Goal: Task Accomplishment & Management: Complete application form

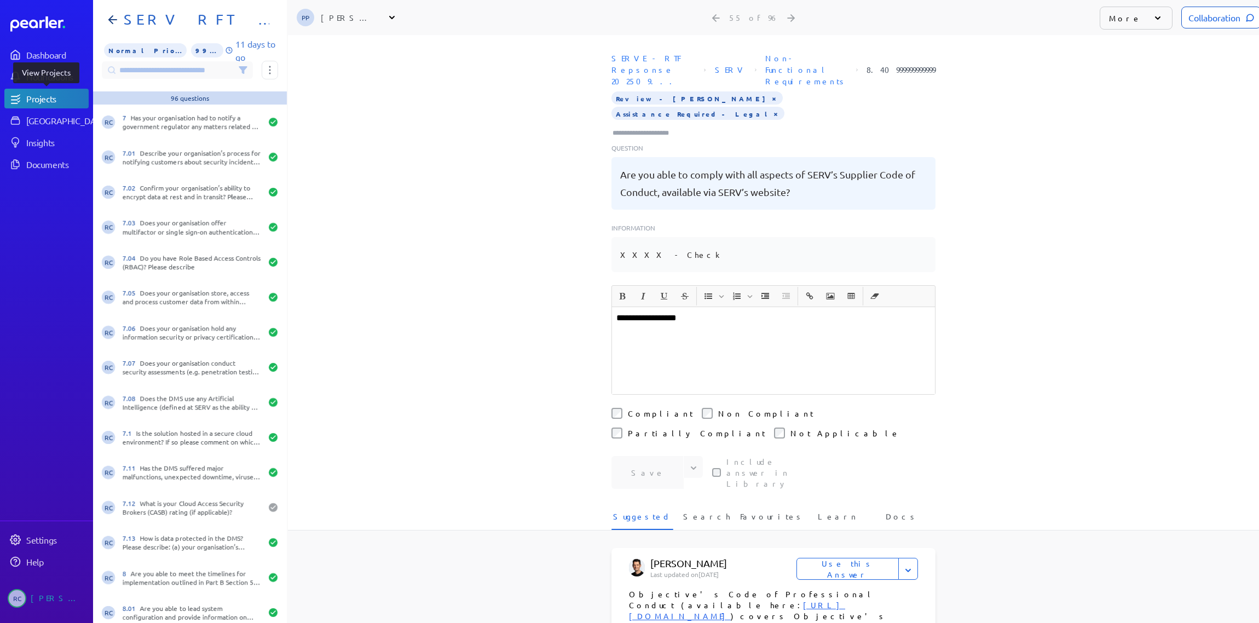
click at [56, 103] on div "Projects" at bounding box center [56, 98] width 61 height 11
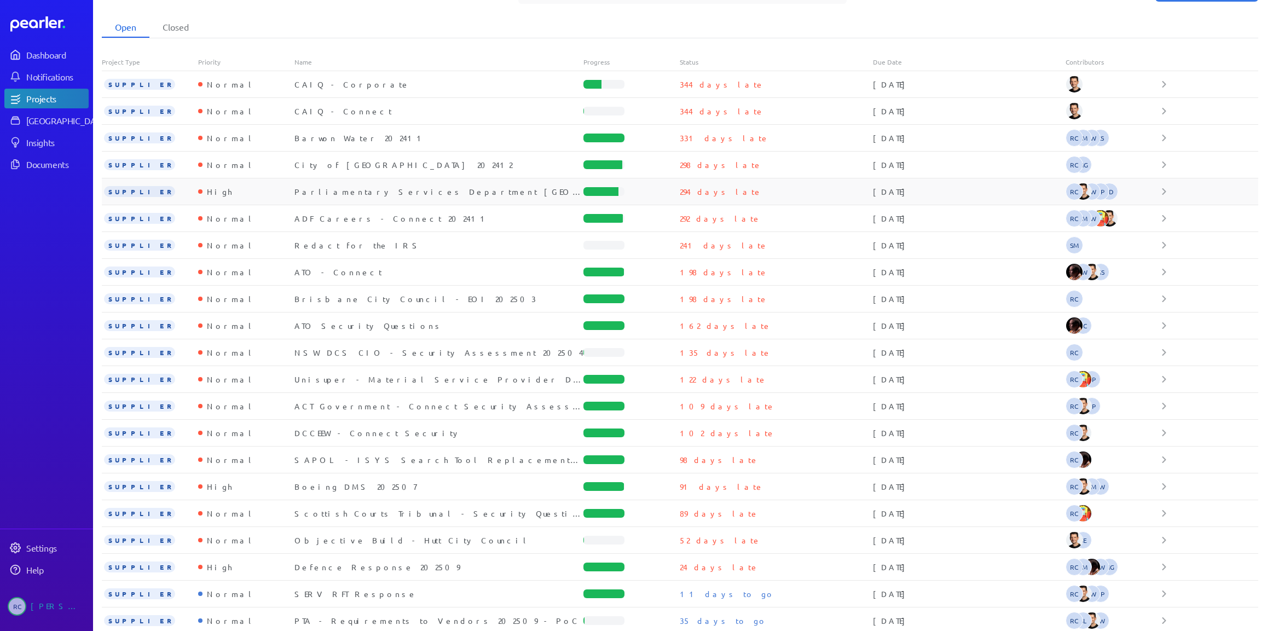
scroll to position [39, 0]
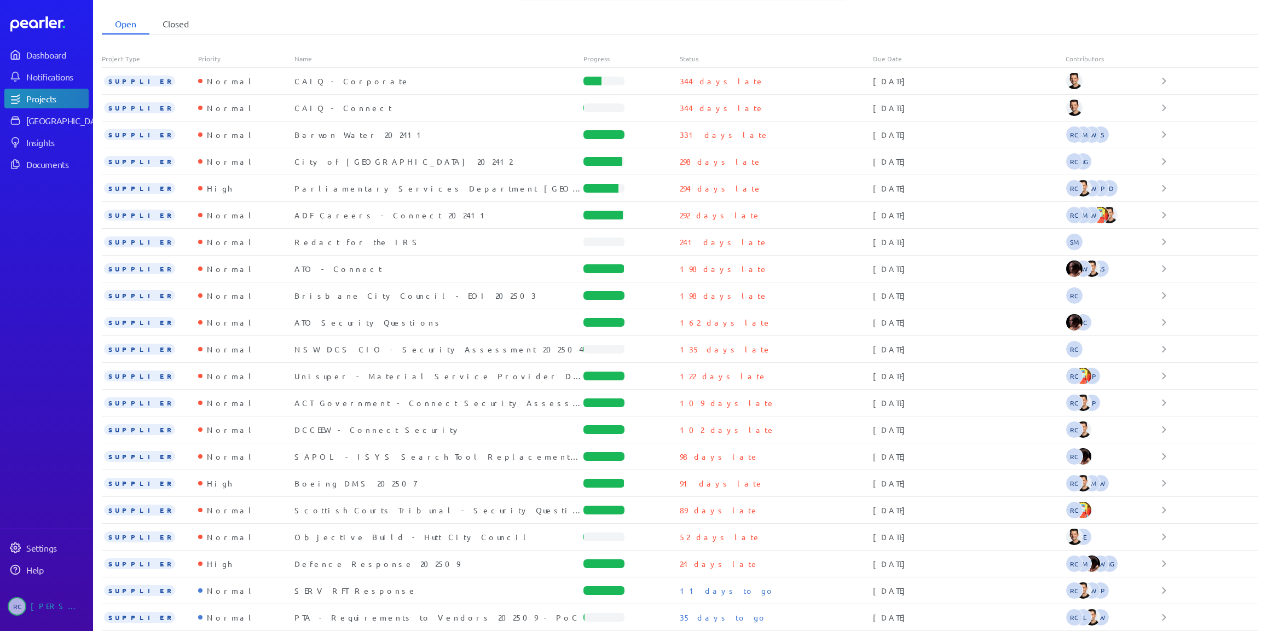
click at [172, 20] on li "Closed" at bounding box center [175, 24] width 53 height 21
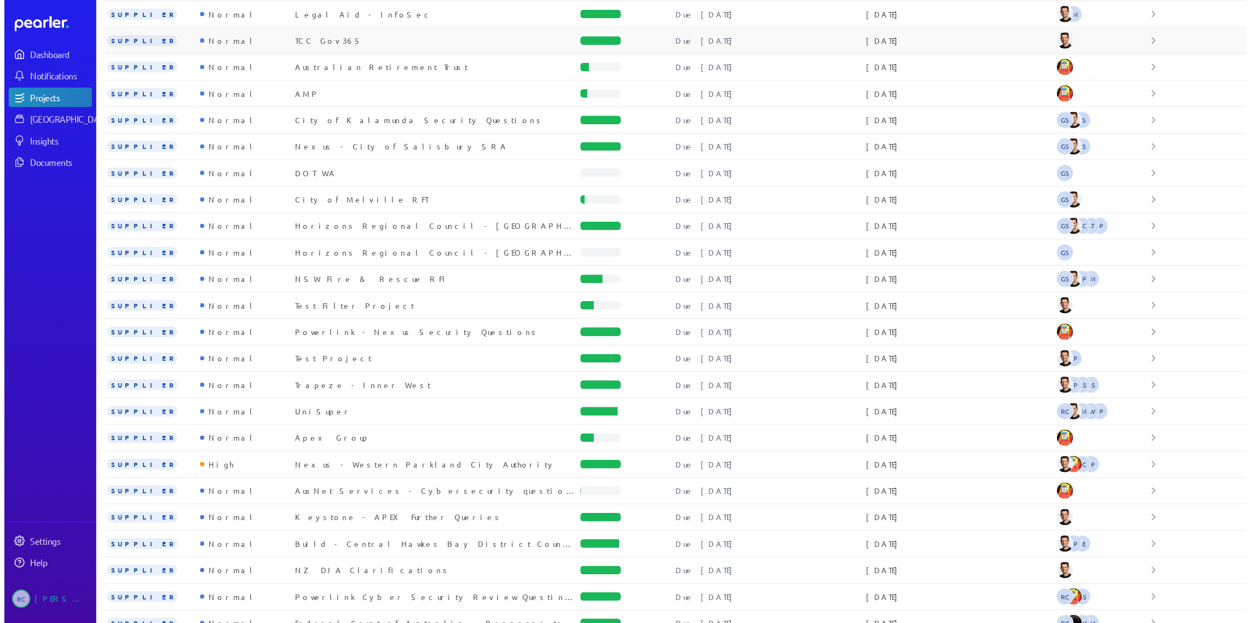
scroll to position [1005, 0]
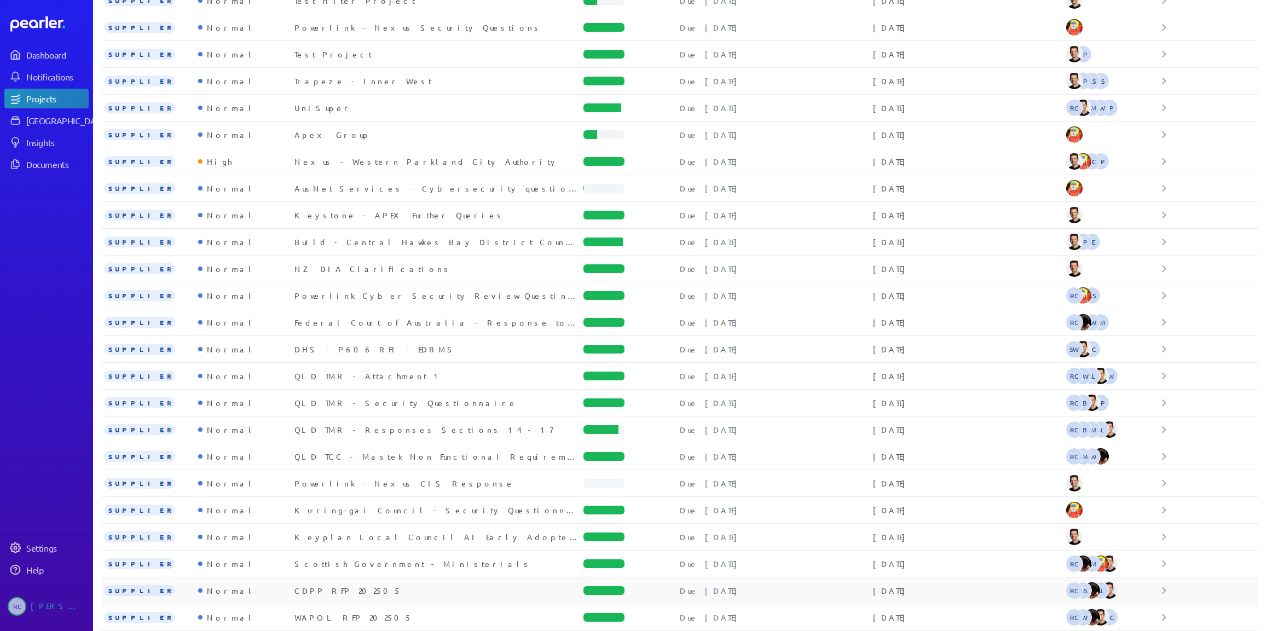
click at [339, 591] on div "CDPP RFP 202505" at bounding box center [439, 590] width 289 height 11
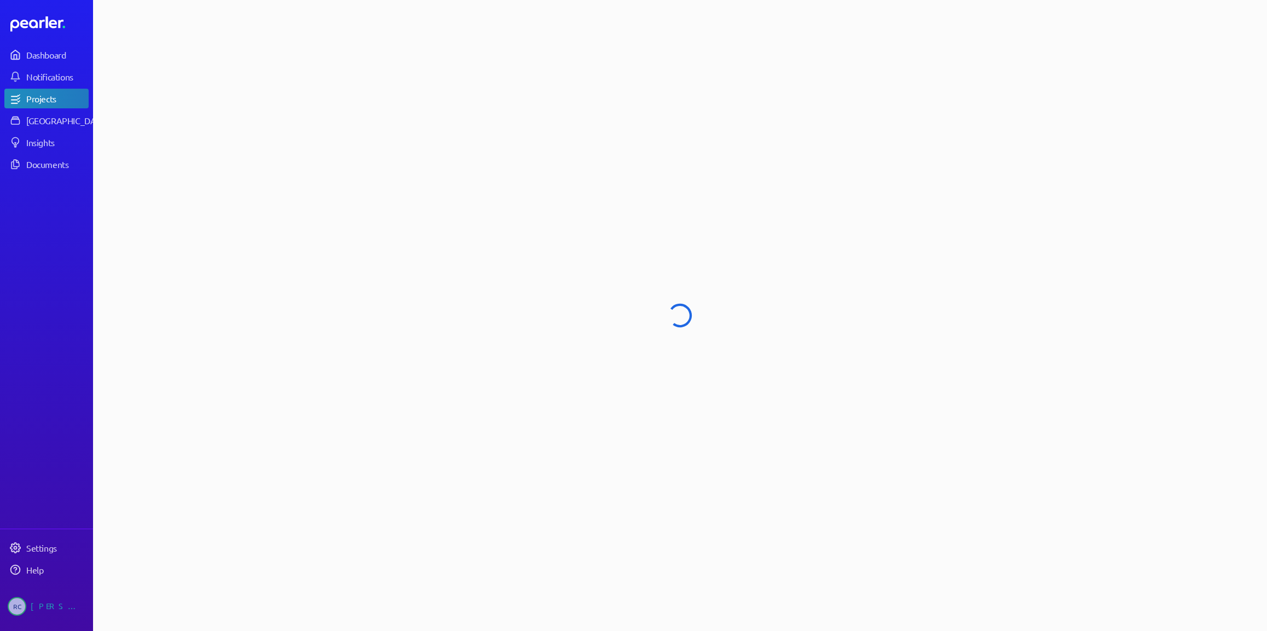
select select "******"
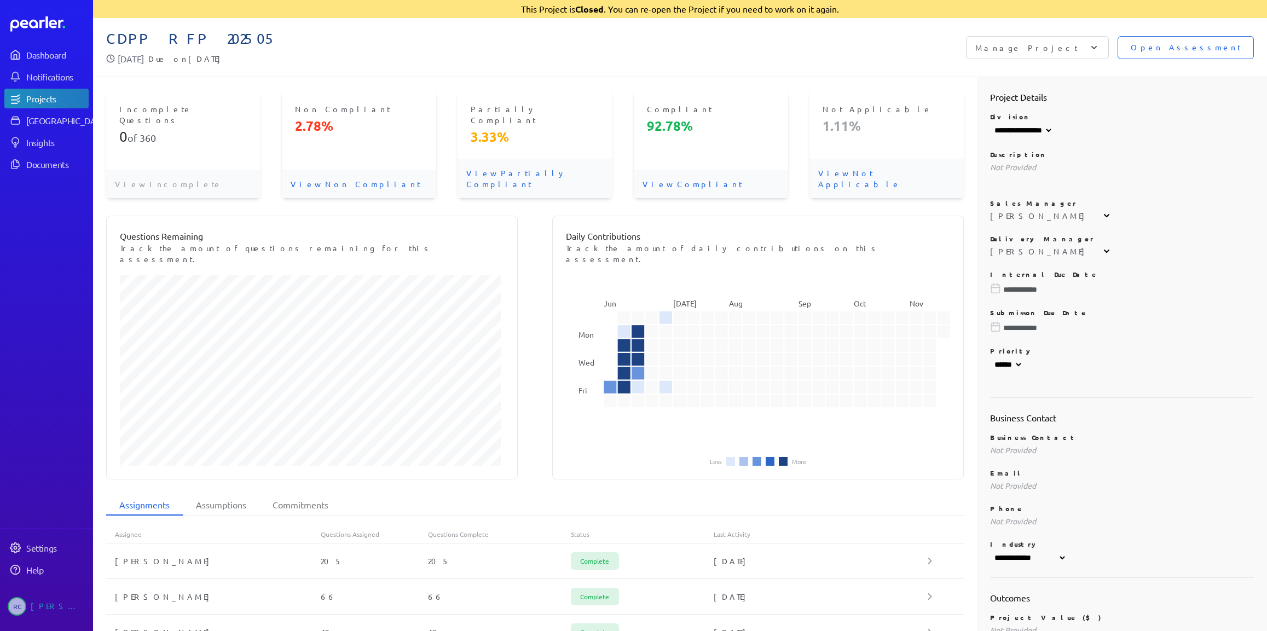
click at [1191, 50] on span "Open Assessment" at bounding box center [1186, 48] width 110 height 12
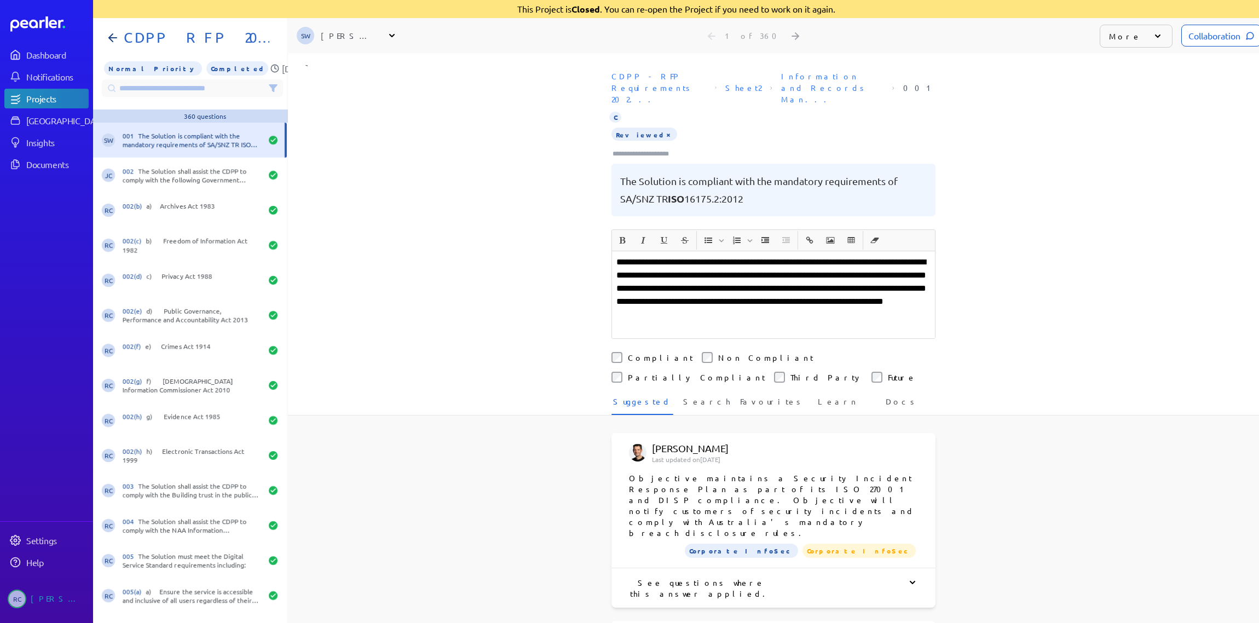
click at [155, 92] on input at bounding box center [192, 88] width 181 height 18
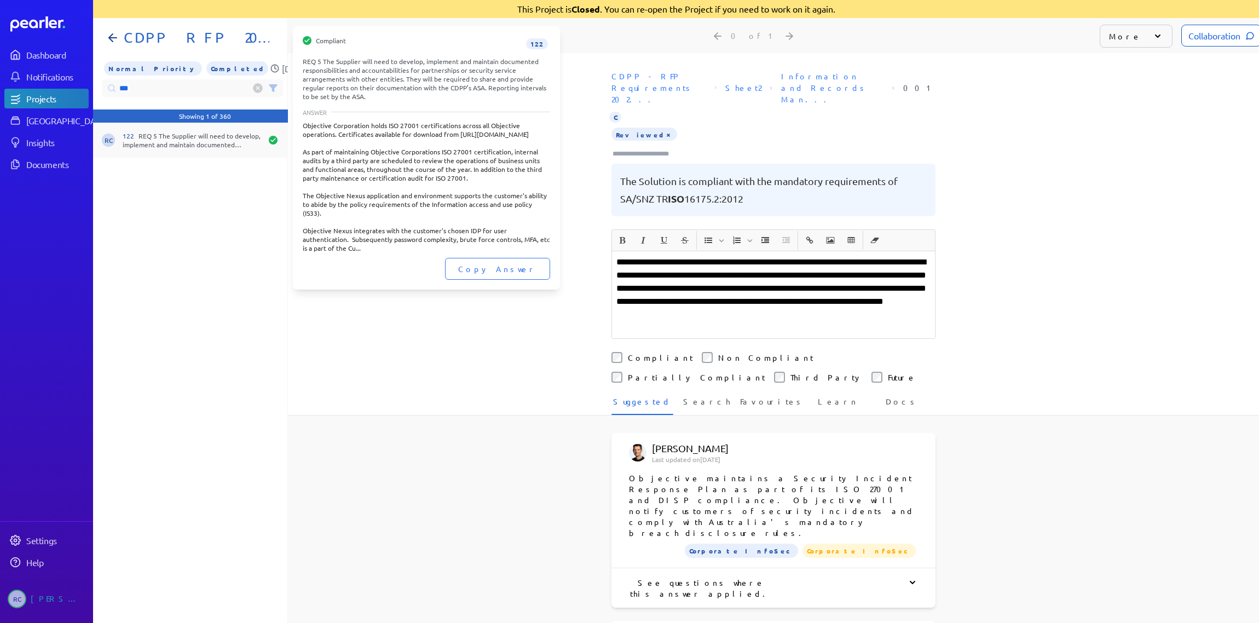
type input "***"
click at [175, 142] on div "122 REQ 5 The Supplier will need to develop, implement and maintain documented …" at bounding box center [192, 140] width 139 height 18
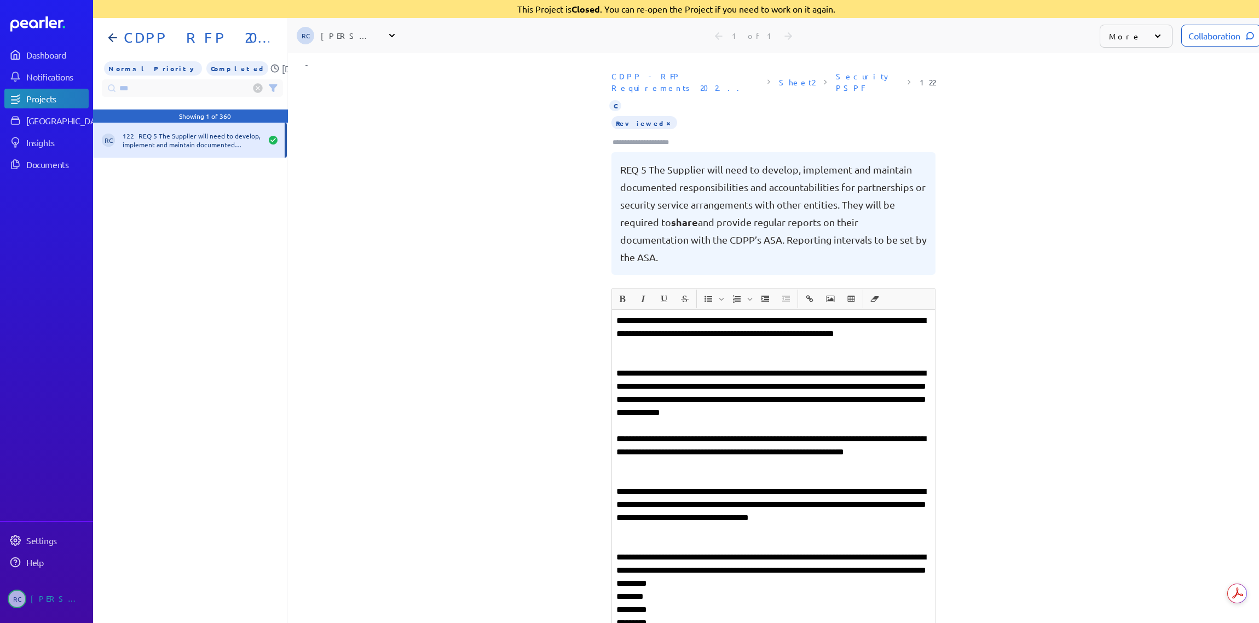
drag, startPoint x: 1097, startPoint y: 234, endPoint x: 1047, endPoint y: 238, distance: 50.0
click at [1097, 234] on div "CDPP - RFP Requirements 202... Sheet2 Security PSPF 122 C Reviewed × REQ 5 The …" at bounding box center [773, 177] width 971 height 222
